Goal: Navigation & Orientation: Understand site structure

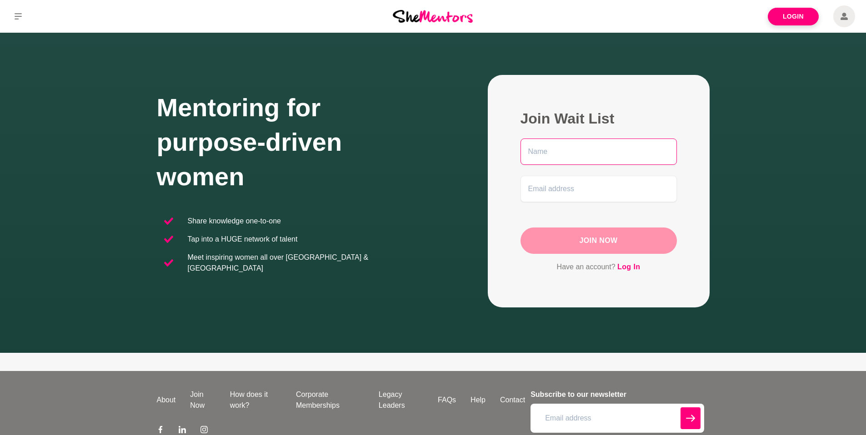
scroll to position [68, 0]
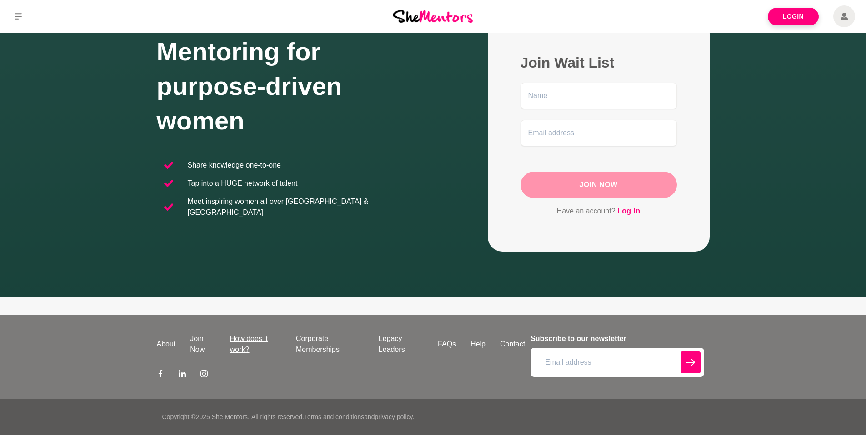
click at [251, 343] on link "How does it work?" at bounding box center [256, 345] width 66 height 22
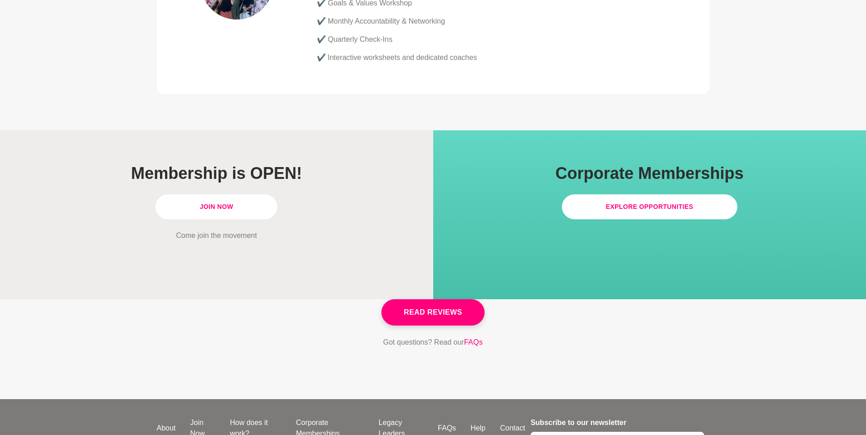
scroll to position [2583, 0]
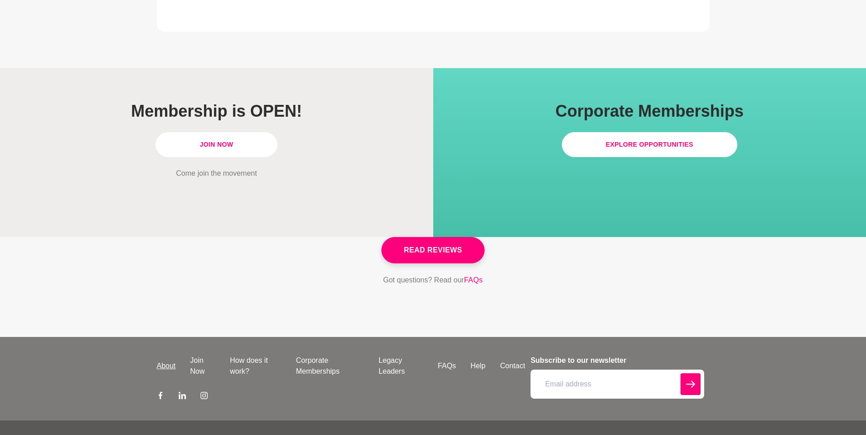
click at [163, 361] on link "About" at bounding box center [167, 366] width 34 height 11
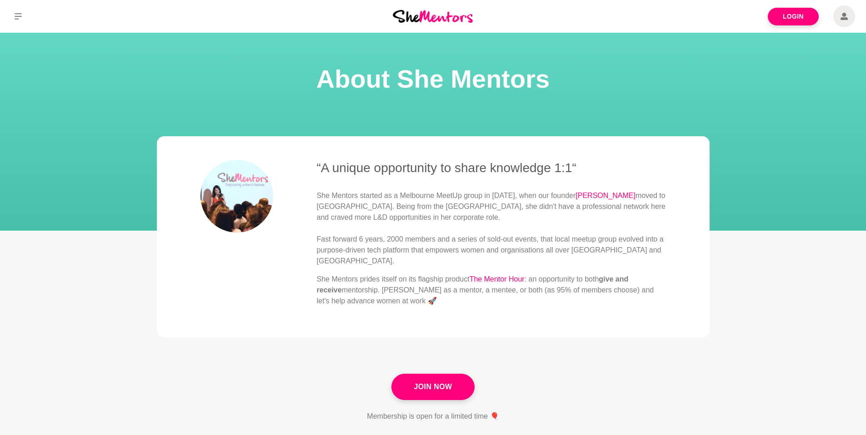
click at [94, 243] on section "“A unique opportunity to share knowledge 1:1“ She Mentors started as a Melbourn…" at bounding box center [433, 248] width 866 height 252
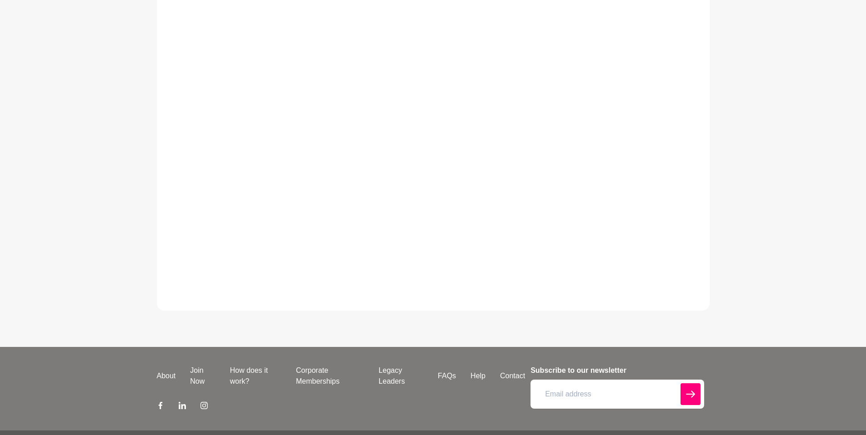
scroll to position [343, 0]
